Goal: Information Seeking & Learning: Learn about a topic

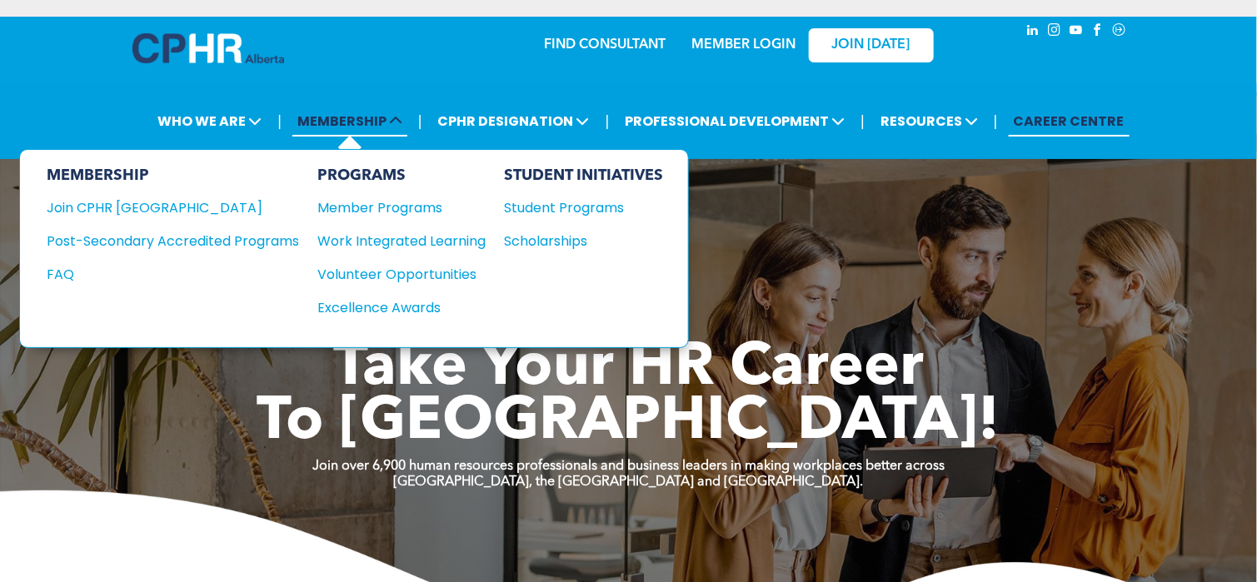
click at [367, 117] on span "MEMBERSHIP" at bounding box center [349, 121] width 115 height 31
click at [396, 197] on div "Member Programs" at bounding box center [393, 207] width 152 height 21
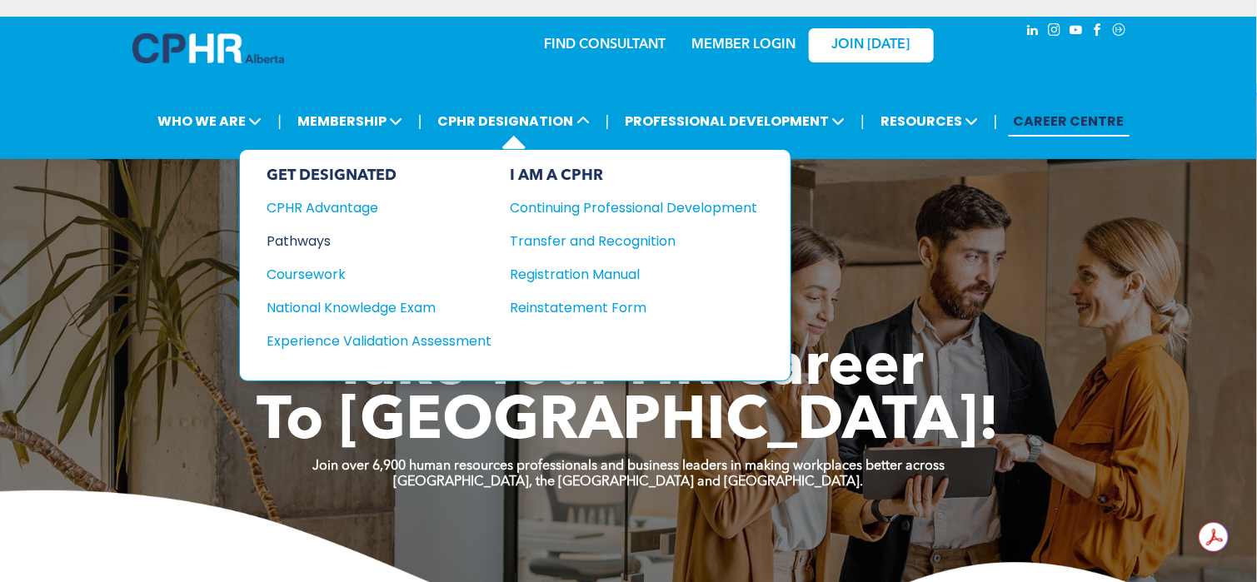
click at [320, 241] on div "Pathways" at bounding box center [368, 241] width 202 height 21
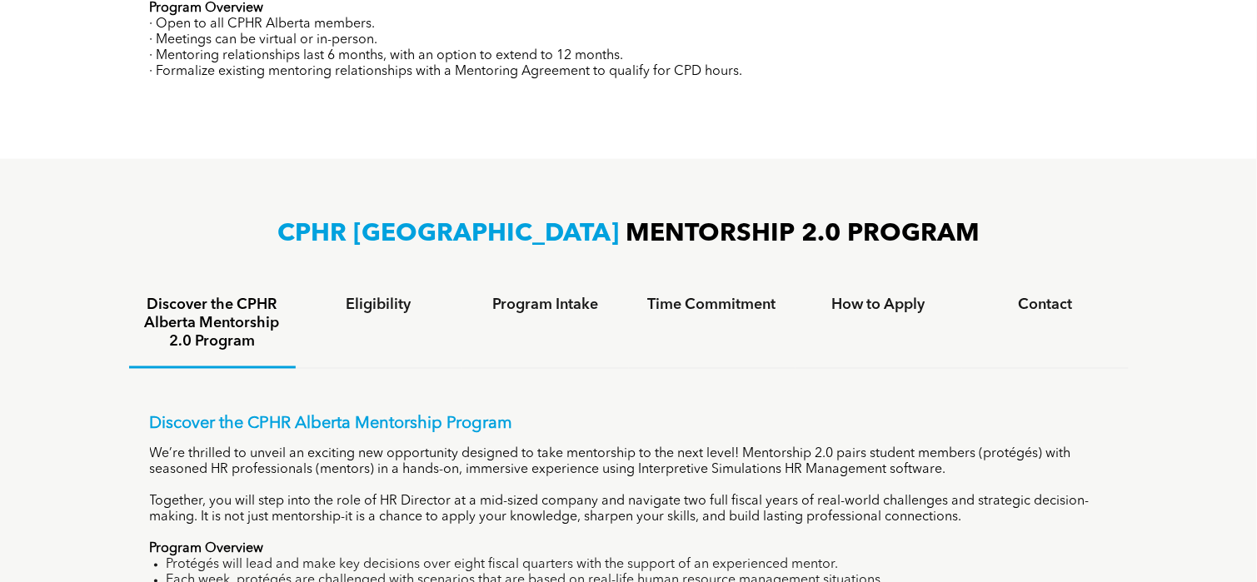
scroll to position [540, 0]
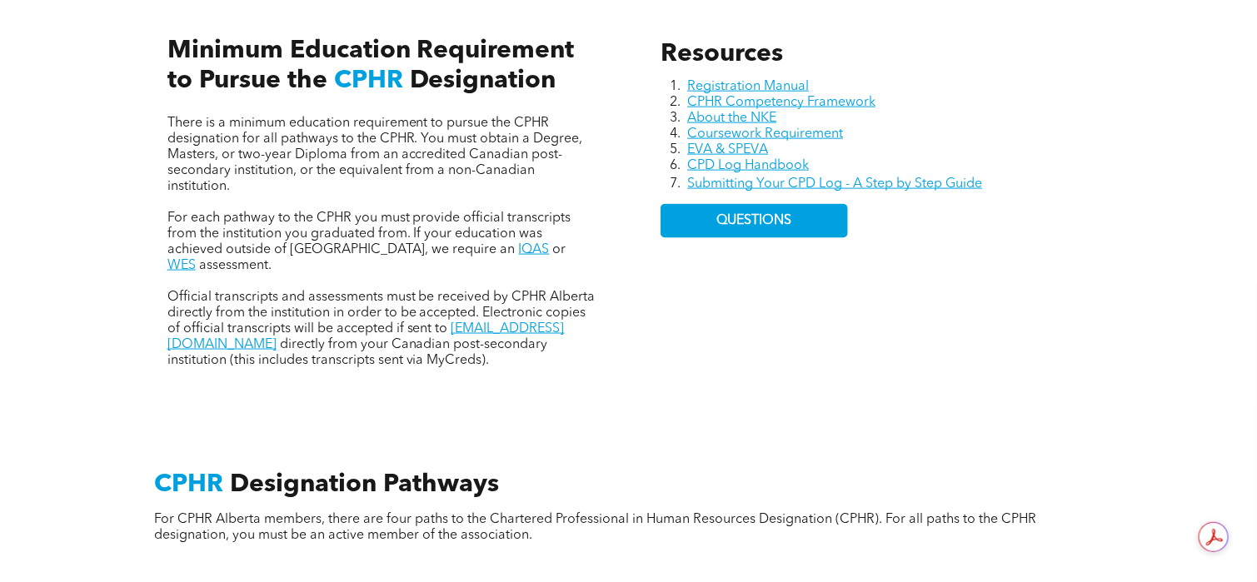
scroll to position [750, 0]
